Goal: Complete application form

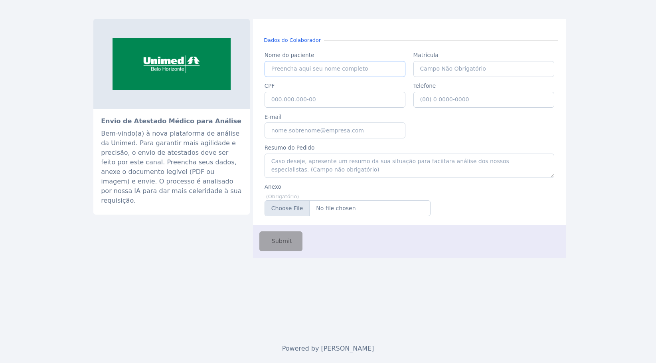
click at [290, 69] on input "Nome do paciente" at bounding box center [335, 69] width 141 height 16
paste input "THEOFILO DE RAMOS DIAS"
type input "THEOFILO DE RAMOS DIAS"
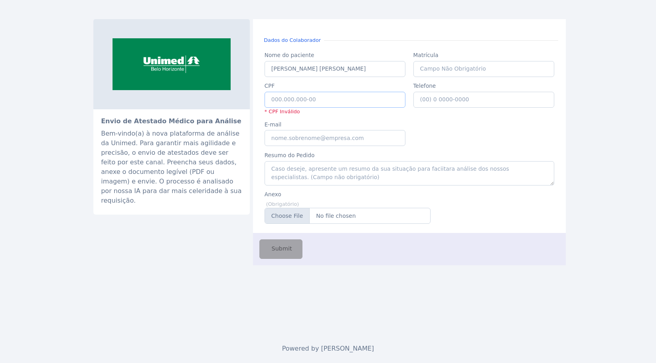
paste input "082.881.856-81"
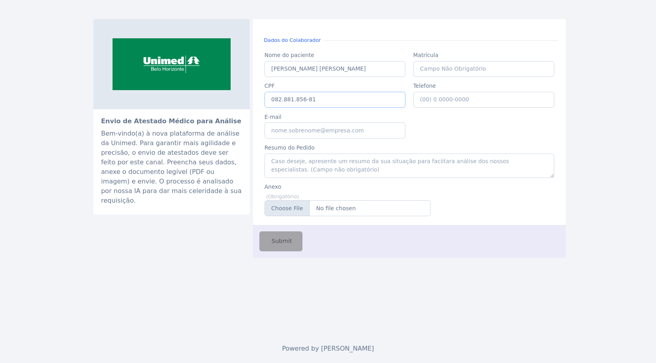
type input "082.881.856-81"
click at [337, 129] on input "E-mail" at bounding box center [335, 131] width 141 height 16
type input "caio.castro@fluna.io"
click at [323, 171] on textarea "Resumo do Pedido" at bounding box center [410, 166] width 290 height 24
click at [334, 208] on input "Anexo" at bounding box center [348, 208] width 166 height 16
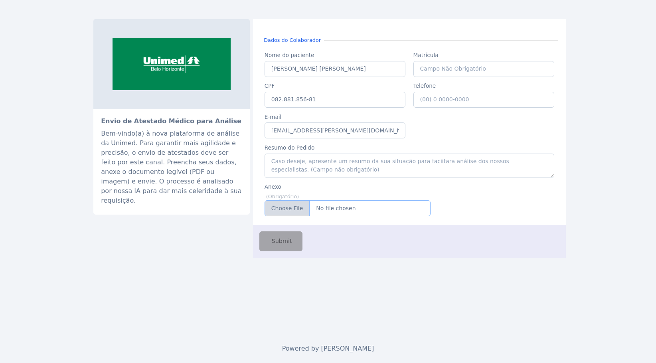
type input "C:\fakepath\theofiloSobreposiçãoConsultaMedica.pdf"
click at [285, 245] on span "Submit" at bounding box center [281, 241] width 22 height 9
click at [304, 59] on label "Nome do paciente" at bounding box center [335, 55] width 141 height 8
click at [303, 63] on input "Nome do paciente" at bounding box center [335, 69] width 141 height 16
click at [335, 104] on input "CPF" at bounding box center [335, 100] width 141 height 16
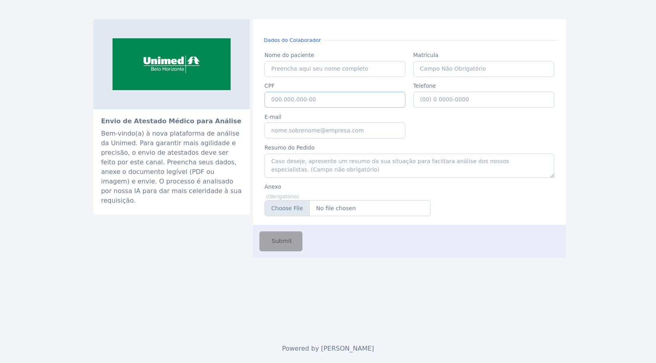
paste input "082.881.856-81"
type input "082.881.856-81"
click at [345, 212] on input "Anexo" at bounding box center [348, 208] width 166 height 16
type input "C:\fakepath\theofiloSobreposiçãoConsultaMedica.pdf"
click at [293, 69] on input "Nome do paciente" at bounding box center [335, 69] width 141 height 16
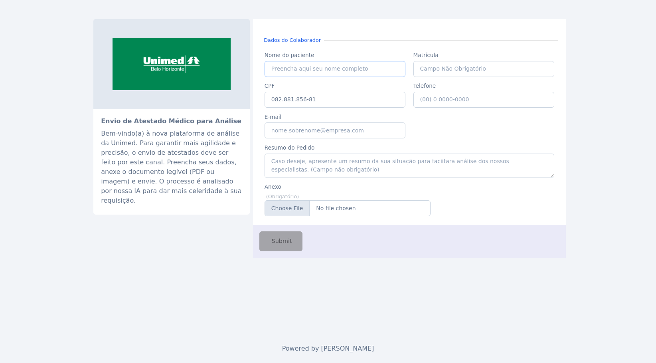
paste input "THEOFILO DE RAMOS DIAS"
type input "THEOFILO DE RAMOS DIAS"
click at [293, 132] on input "E-mail" at bounding box center [335, 131] width 141 height 16
type input "caio.castro@fluna.io"
click at [279, 246] on span "Submit" at bounding box center [281, 241] width 22 height 9
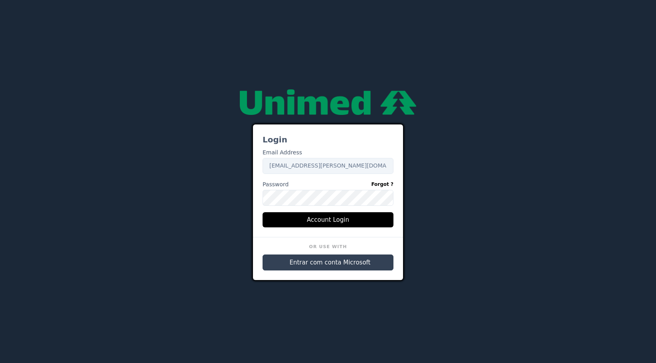
click at [316, 265] on span "Entrar com conta Microsoft" at bounding box center [330, 262] width 81 height 9
